Goal: Book appointment/travel/reservation

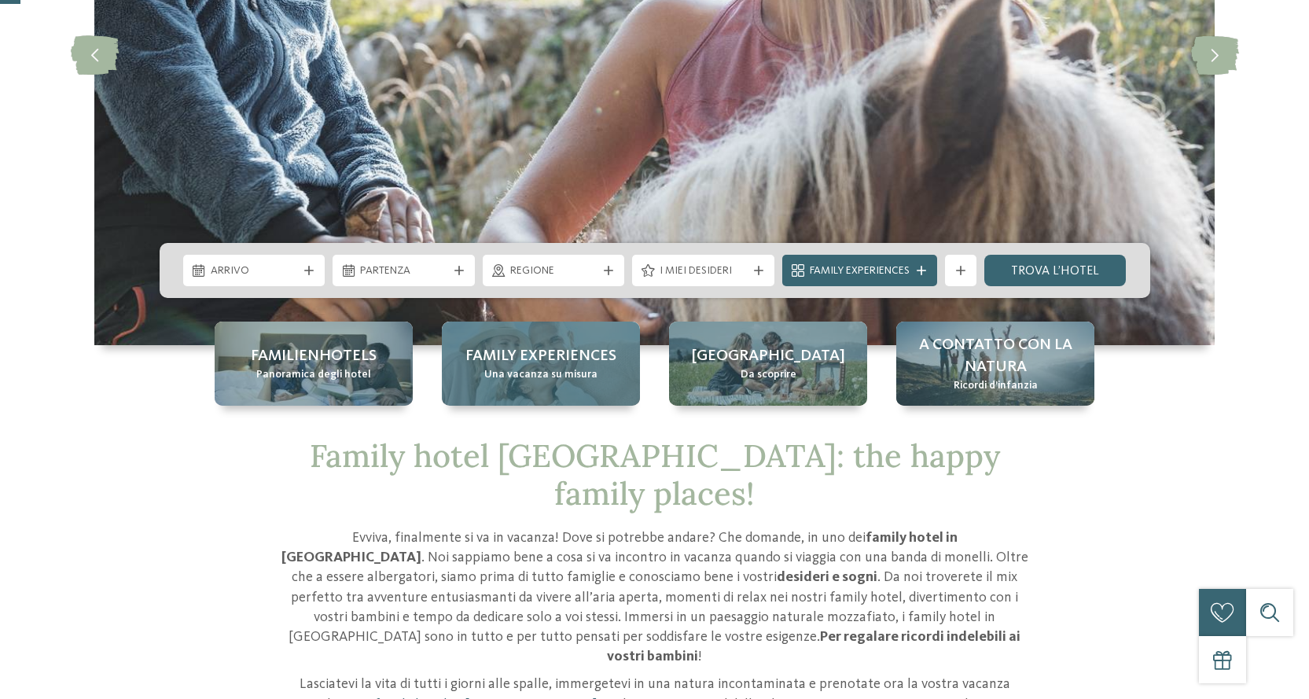
scroll to position [314, 0]
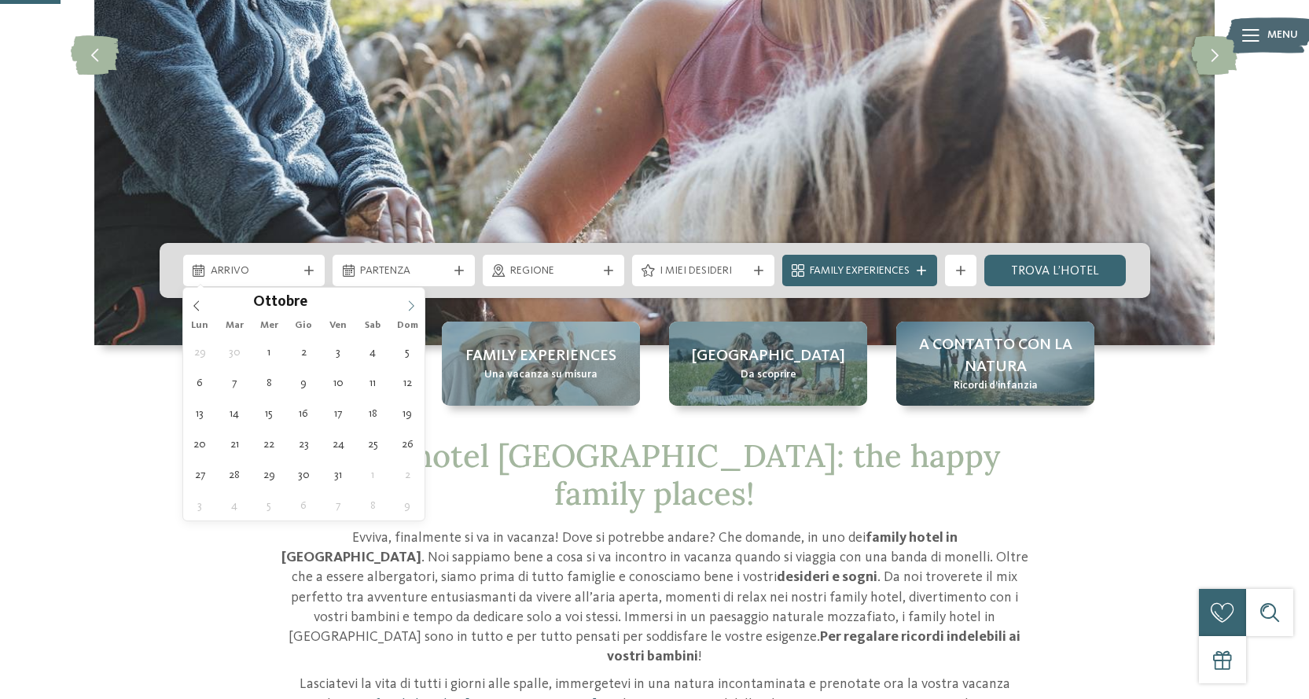
click at [408, 304] on icon at bounding box center [411, 305] width 11 height 11
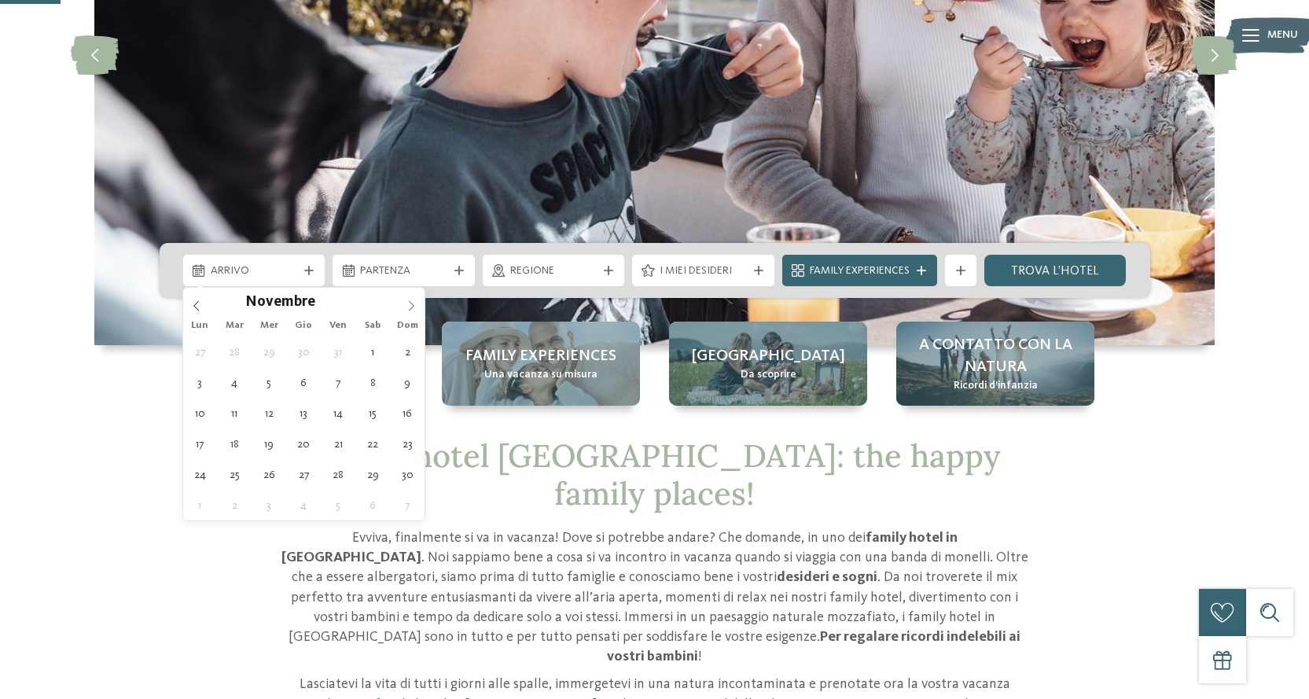
click at [408, 304] on icon at bounding box center [411, 305] width 11 height 11
type div "[DATE]"
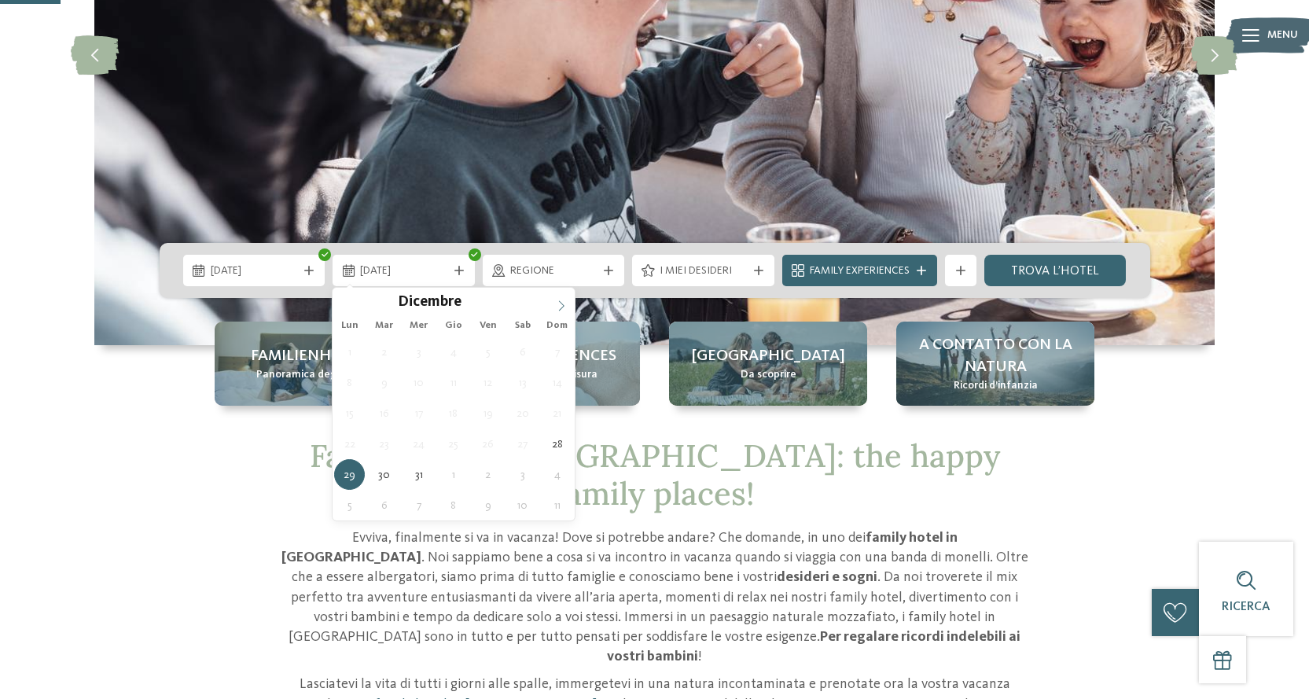
type input "****"
click at [561, 303] on icon at bounding box center [561, 305] width 11 height 11
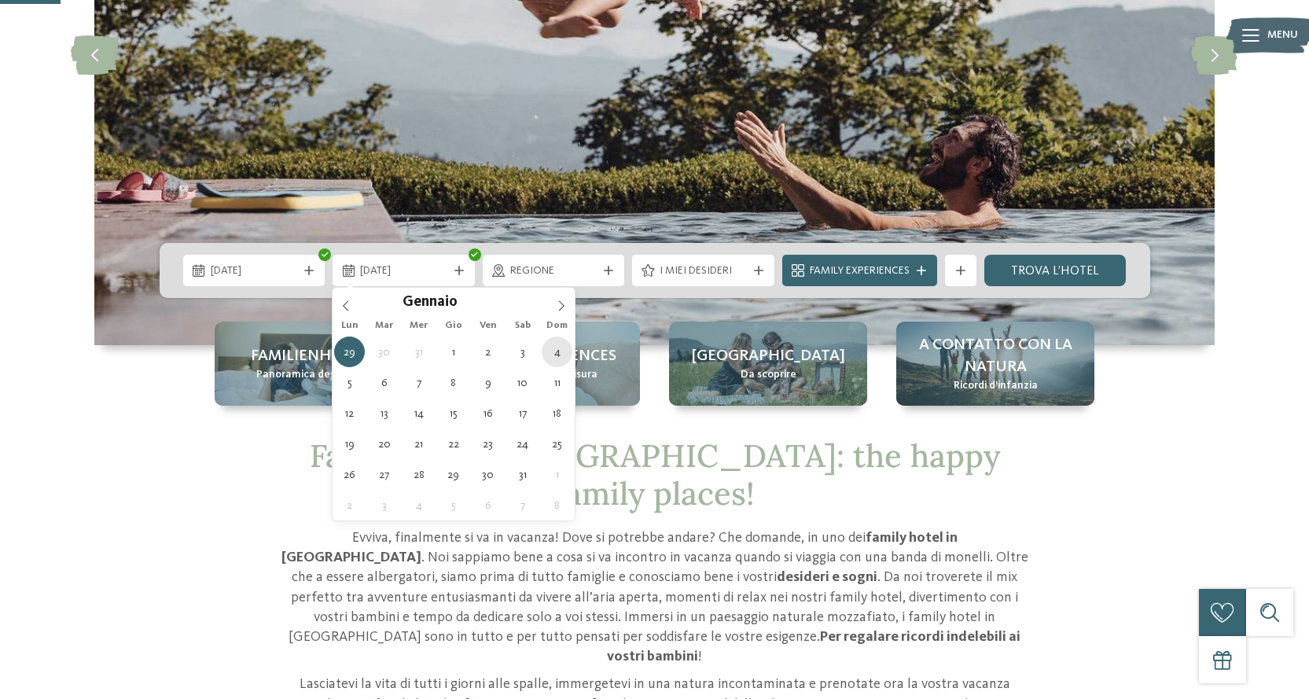
type div "[DATE]"
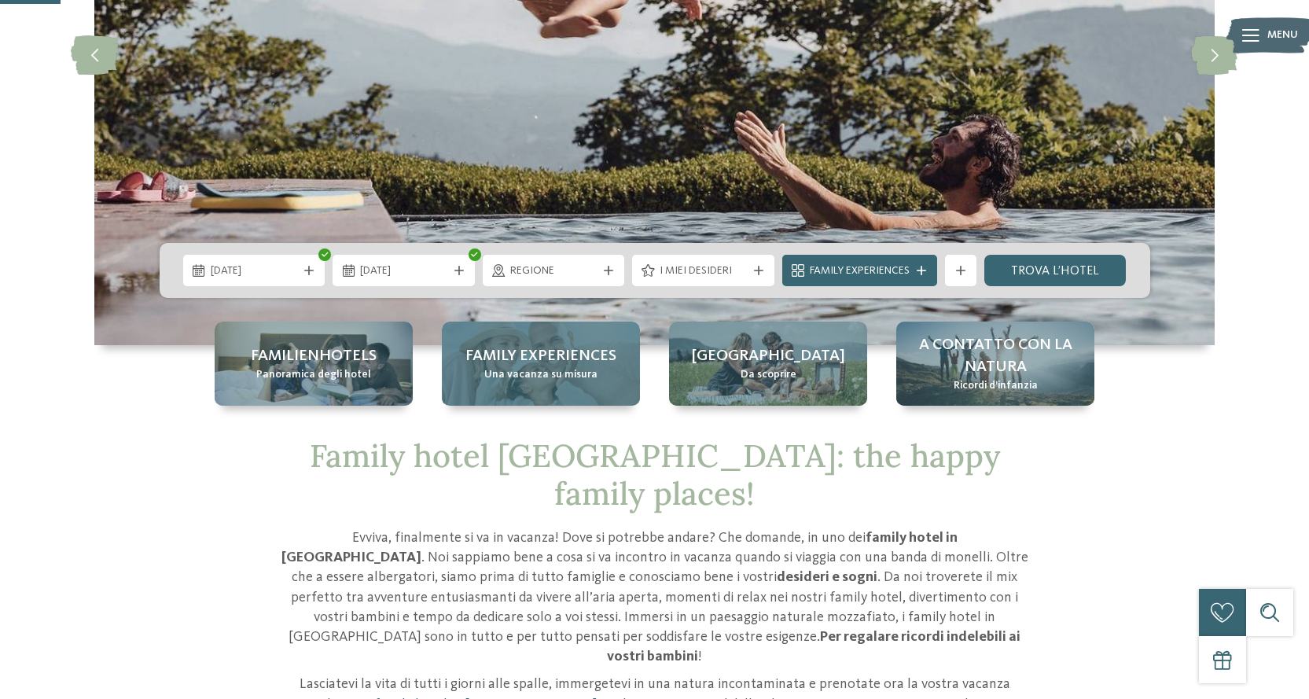
drag, startPoint x: 554, startPoint y: 352, endPoint x: 536, endPoint y: 359, distance: 19.4
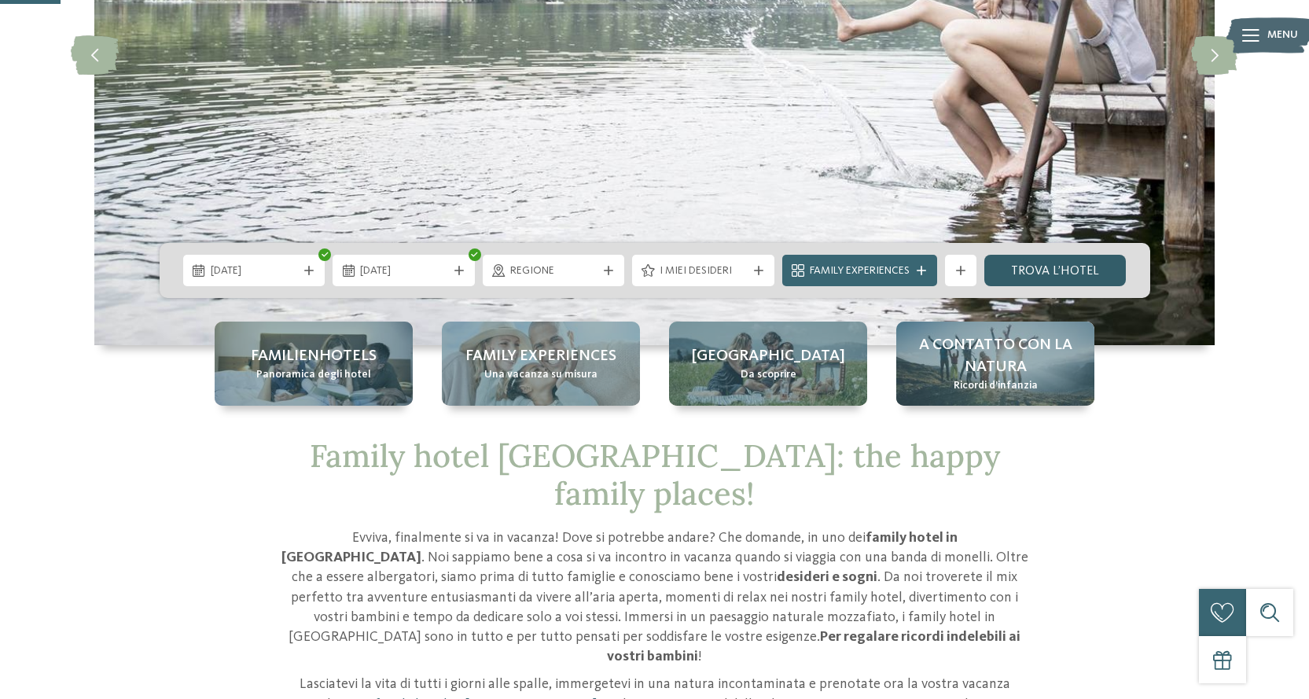
click at [1040, 264] on link "trova l’hotel" at bounding box center [1055, 270] width 142 height 31
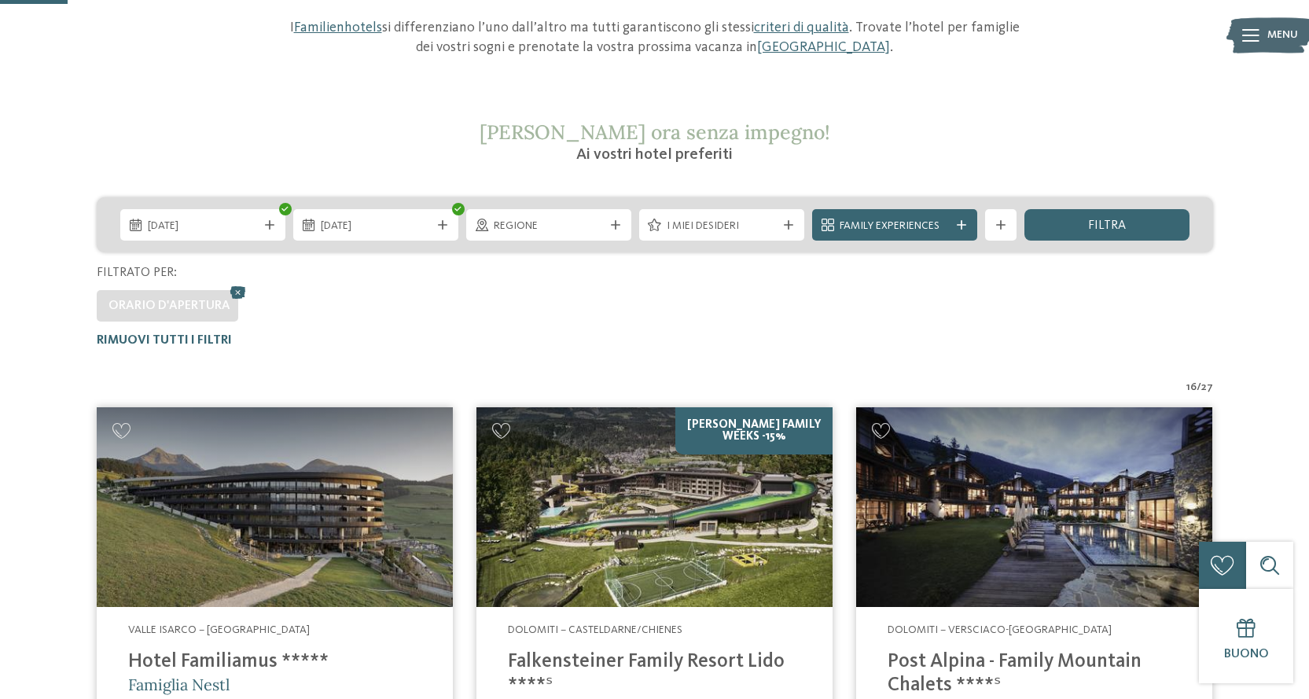
scroll to position [201, 0]
